Goal: Information Seeking & Learning: Check status

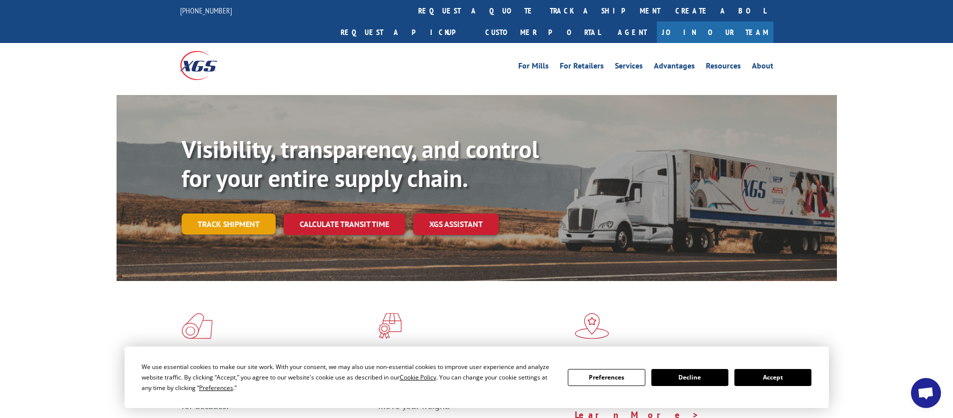
click at [234, 214] on link "Track shipment" at bounding box center [229, 224] width 94 height 21
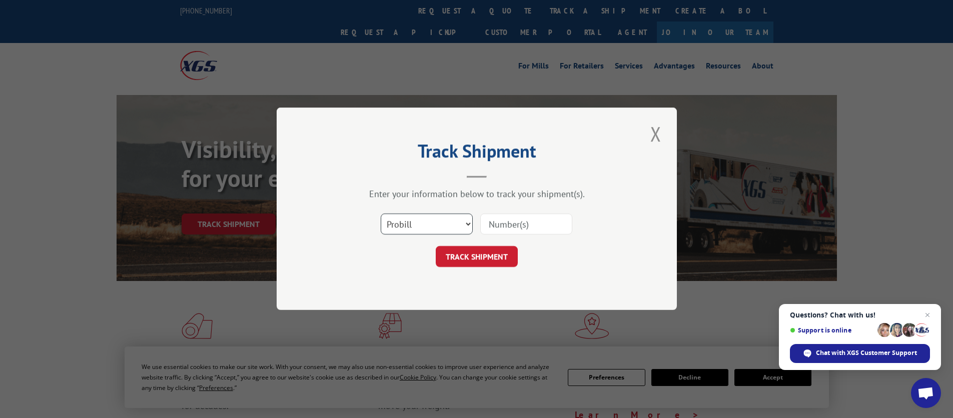
click at [467, 224] on select "Select category... Probill BOL PO" at bounding box center [427, 224] width 92 height 21
click at [381, 214] on select "Select category... Probill BOL PO" at bounding box center [427, 224] width 92 height 21
click at [469, 222] on select "Select category... Probill BOL PO" at bounding box center [427, 224] width 92 height 21
select select "probill"
click at [381, 214] on select "Select category... Probill BOL PO" at bounding box center [427, 224] width 92 height 21
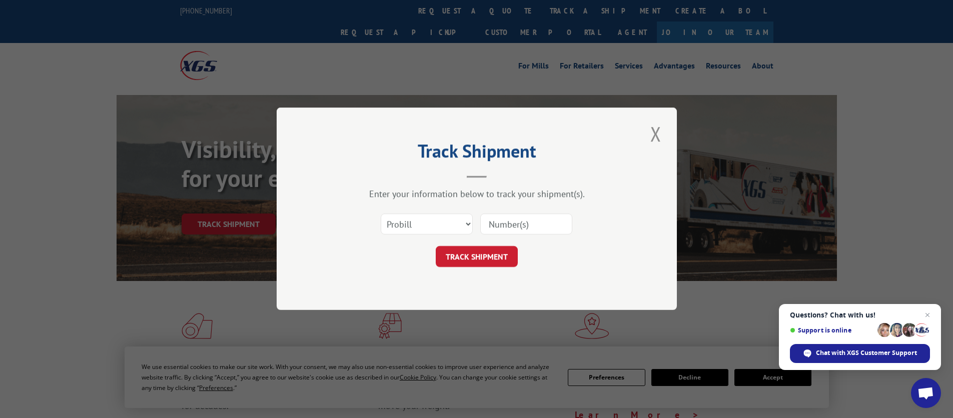
click at [495, 216] on input at bounding box center [526, 224] width 92 height 21
type input "5"
type input "17487930"
click at [468, 260] on button "TRACK SHIPMENT" at bounding box center [477, 257] width 82 height 21
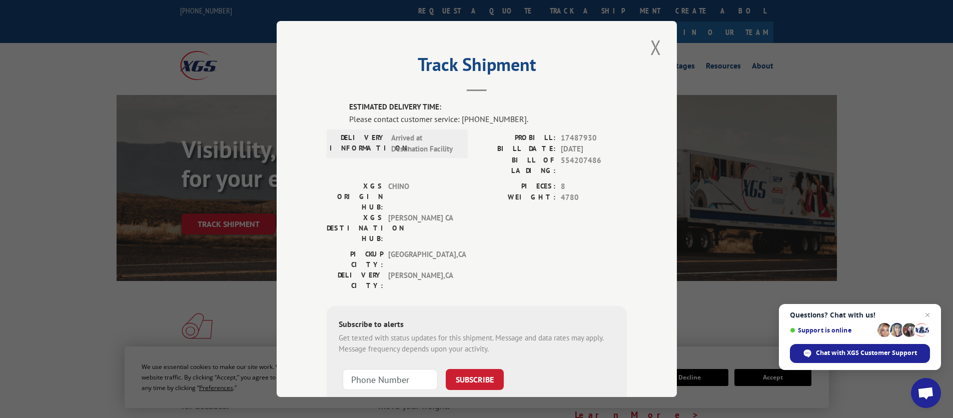
scroll to position [1, 0]
click at [655, 45] on button "Close modal" at bounding box center [655, 48] width 17 height 28
